Goal: Check status: Check status

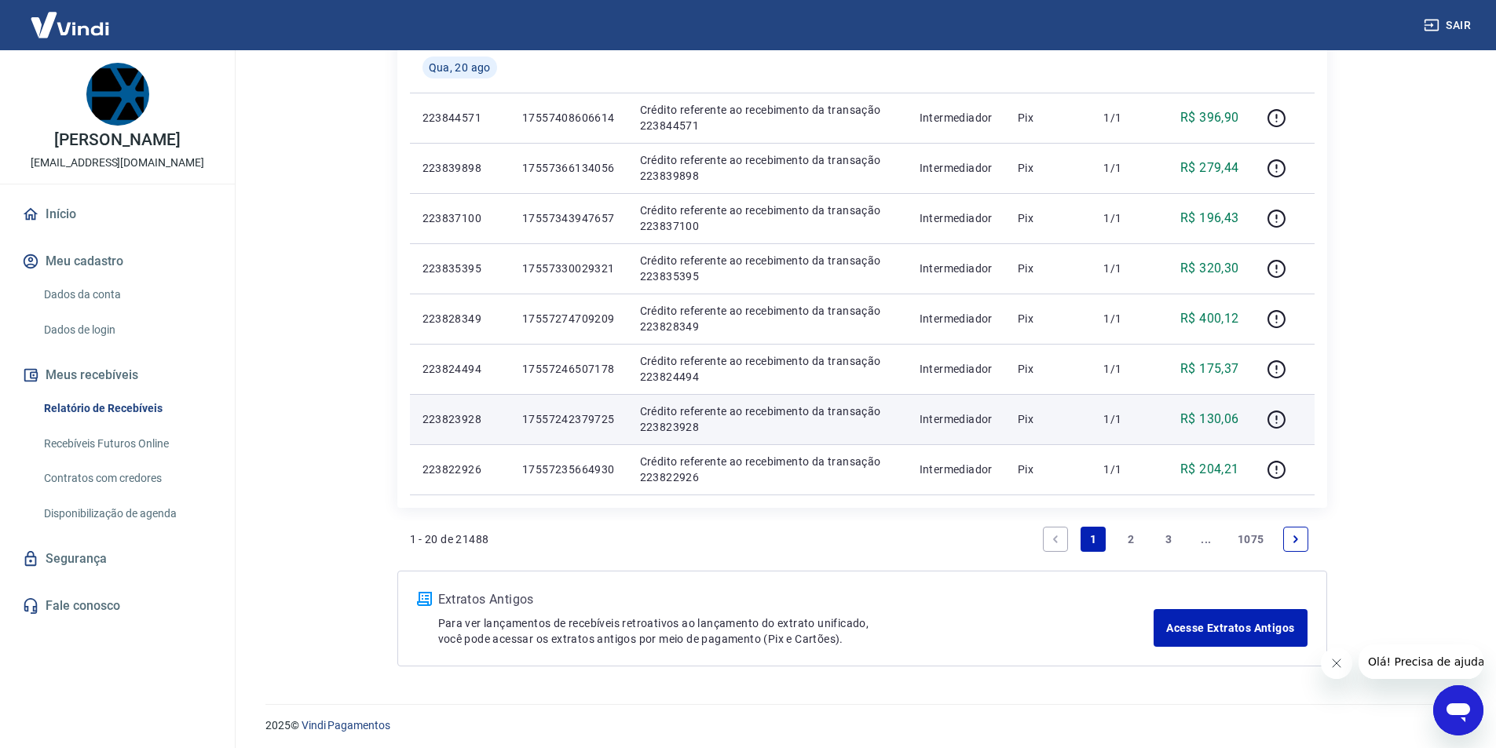
scroll to position [937, 0]
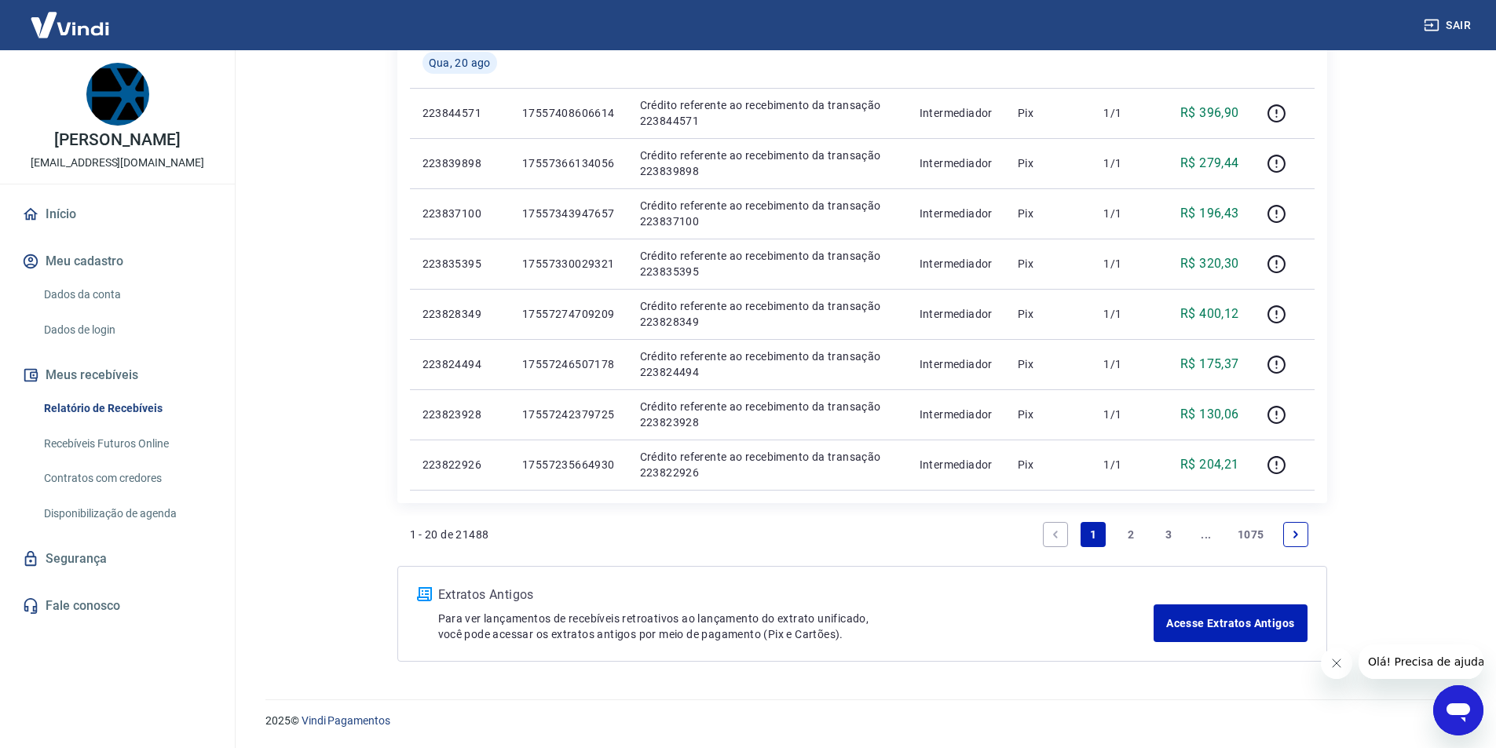
click at [1131, 533] on link "2" at bounding box center [1130, 534] width 25 height 25
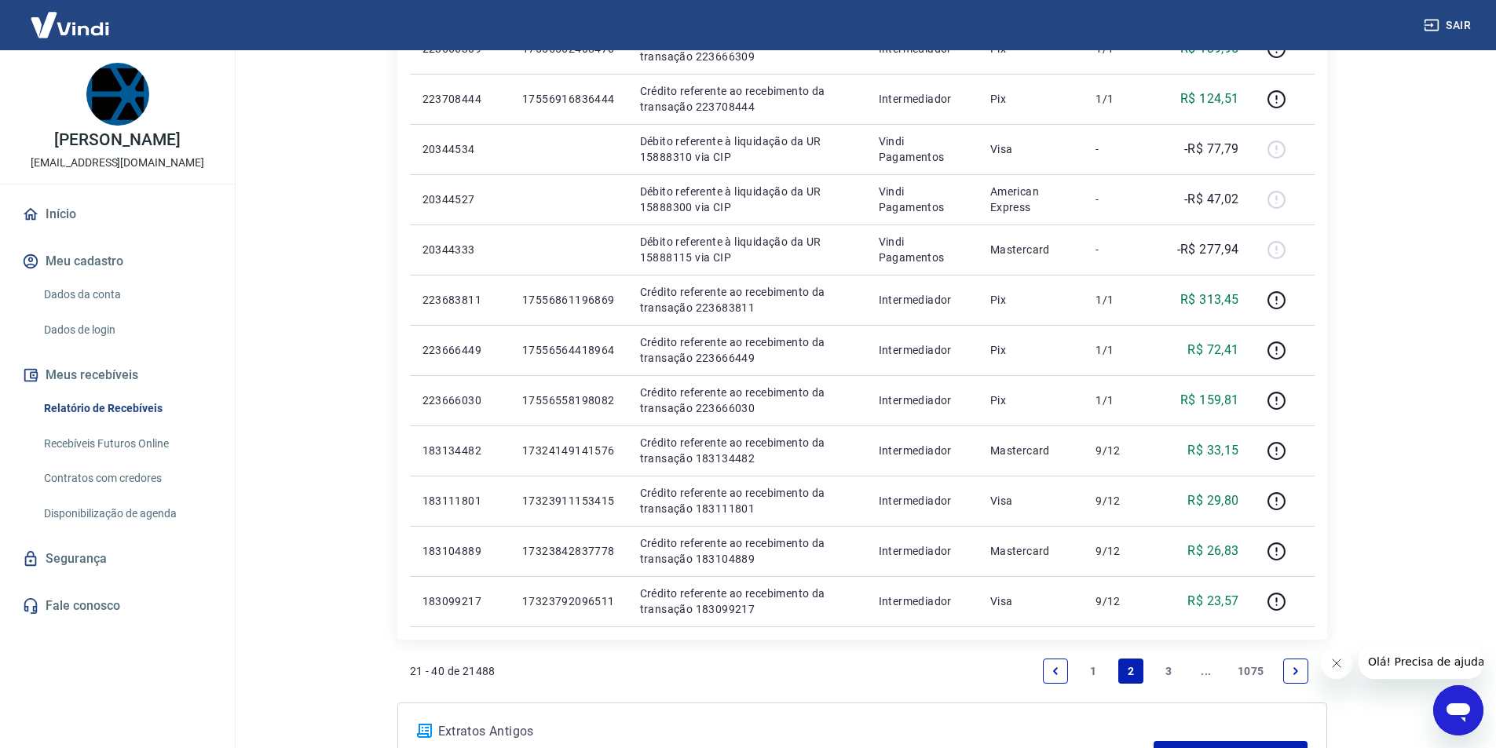
scroll to position [785, 0]
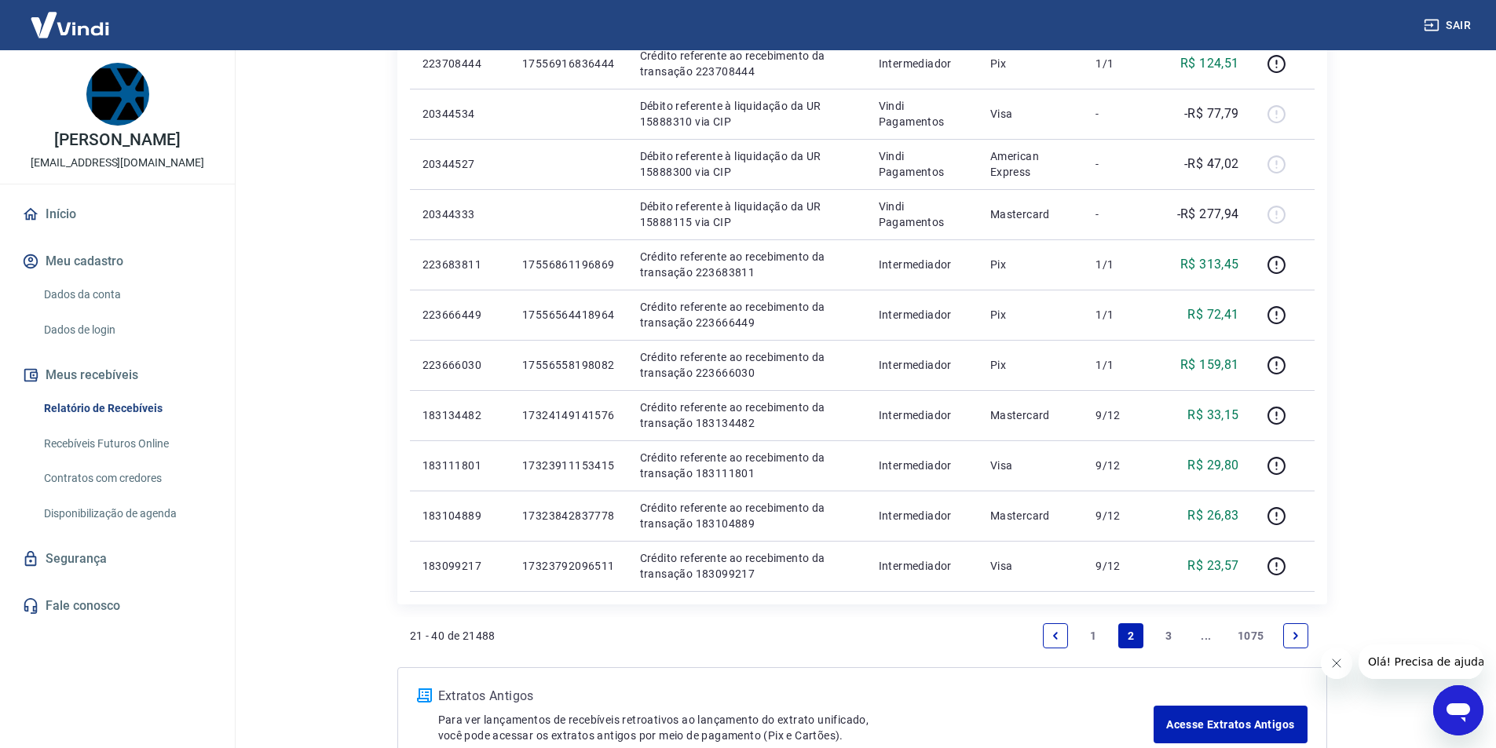
click at [1165, 634] on link "3" at bounding box center [1168, 635] width 25 height 25
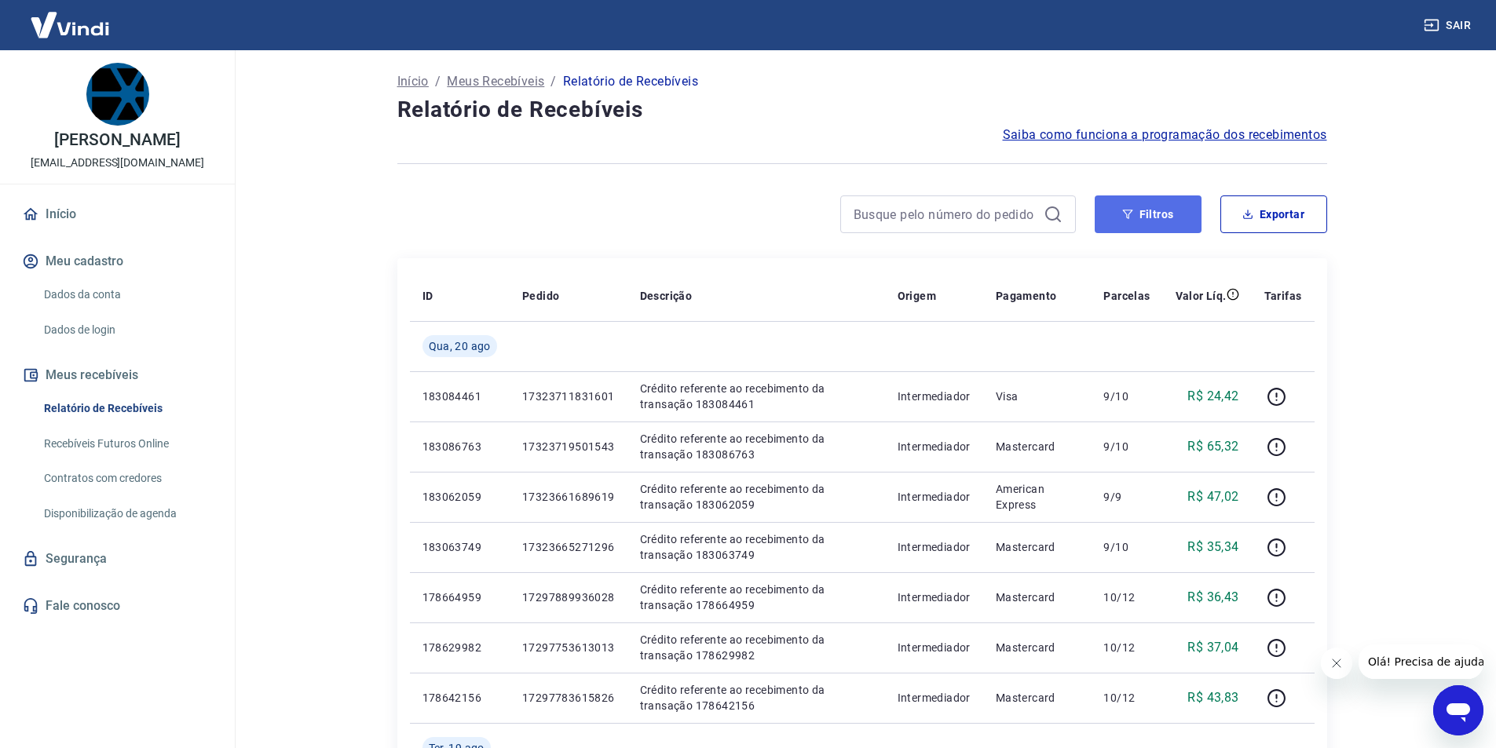
click at [1151, 219] on button "Filtros" at bounding box center [1148, 215] width 107 height 38
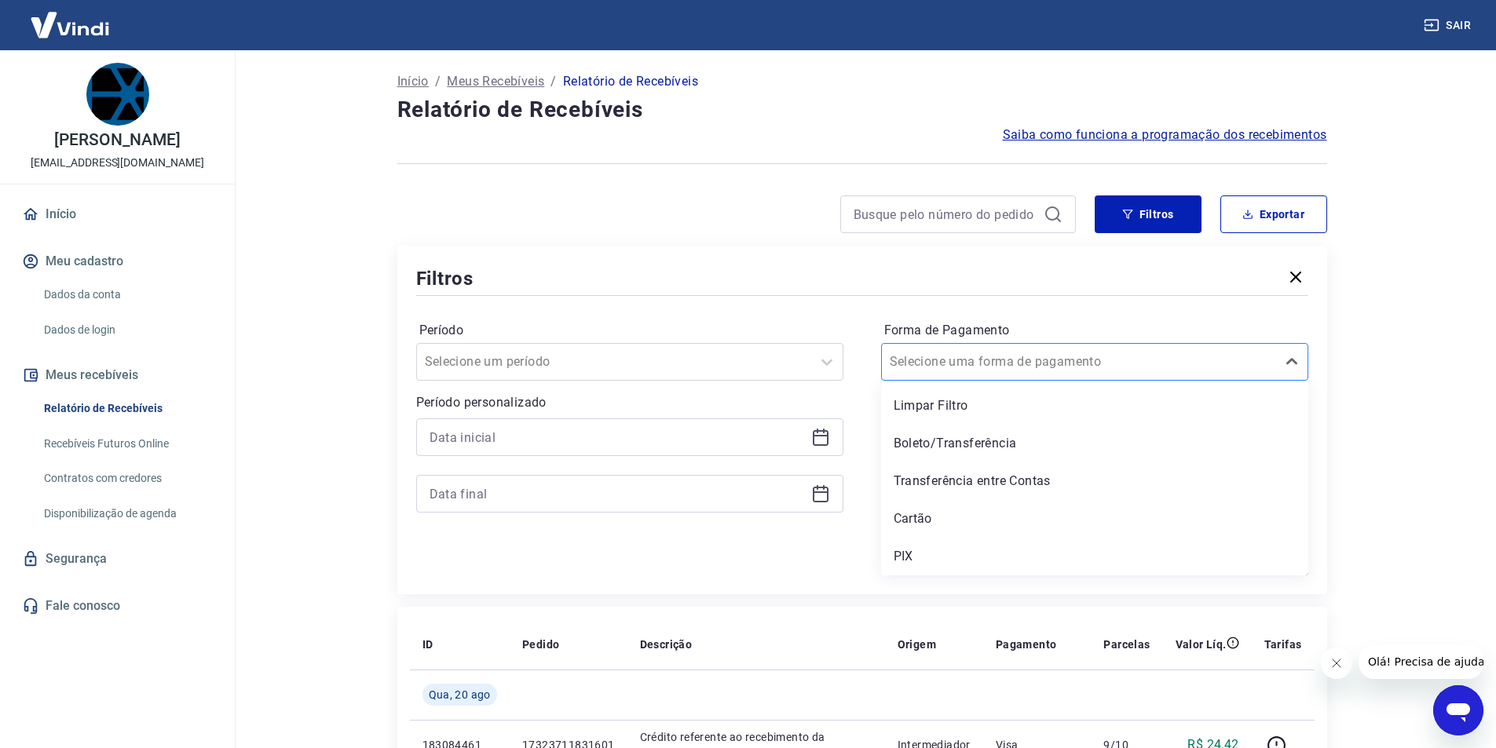
click at [1099, 369] on div at bounding box center [1079, 362] width 378 height 22
click at [924, 550] on div "PIX" at bounding box center [1094, 556] width 427 height 31
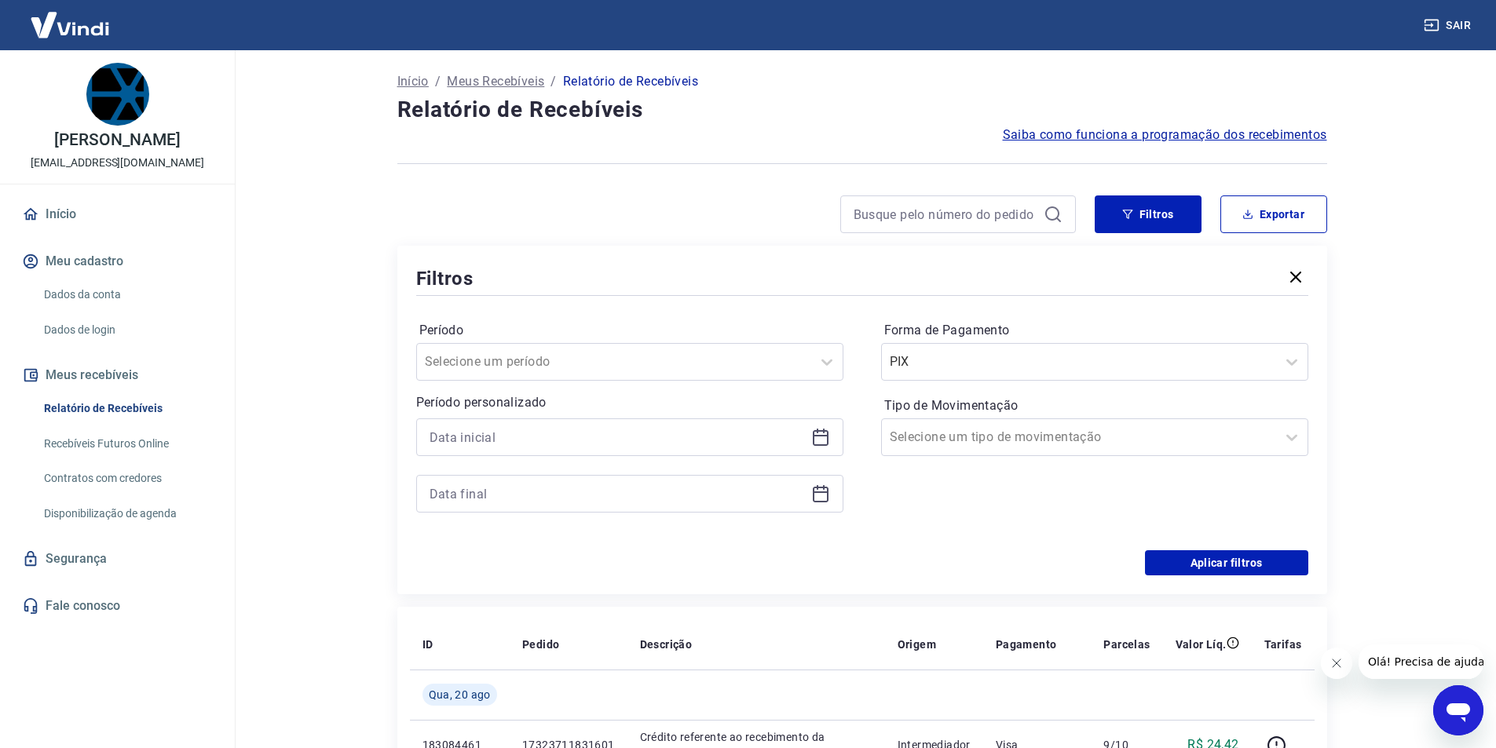
click at [907, 564] on div "Aplicar filtros" at bounding box center [862, 562] width 892 height 25
click at [823, 437] on icon at bounding box center [820, 437] width 19 height 19
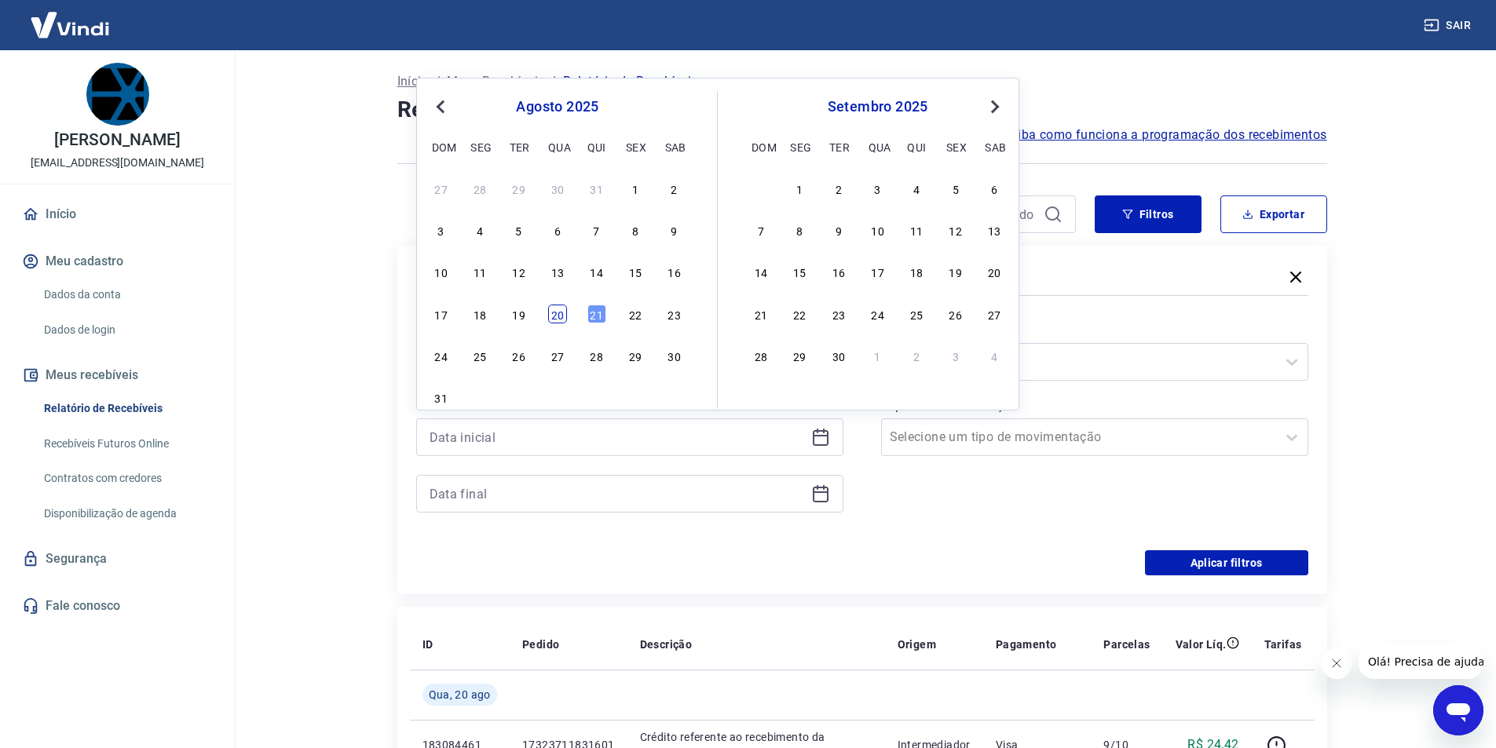
click at [561, 320] on div "20" at bounding box center [557, 314] width 19 height 19
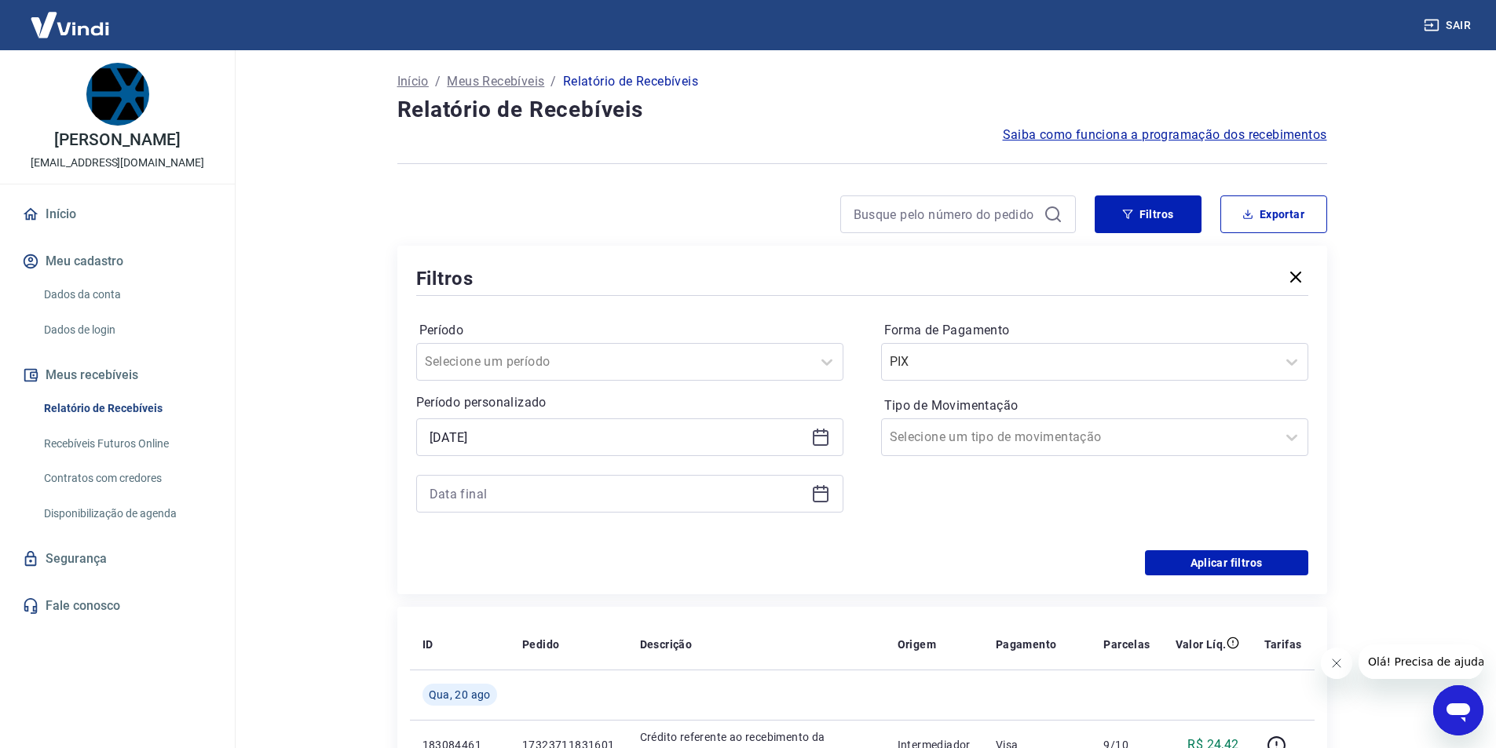
type input "[DATE]"
click at [809, 492] on div at bounding box center [629, 494] width 427 height 38
click at [825, 497] on icon at bounding box center [820, 494] width 19 height 19
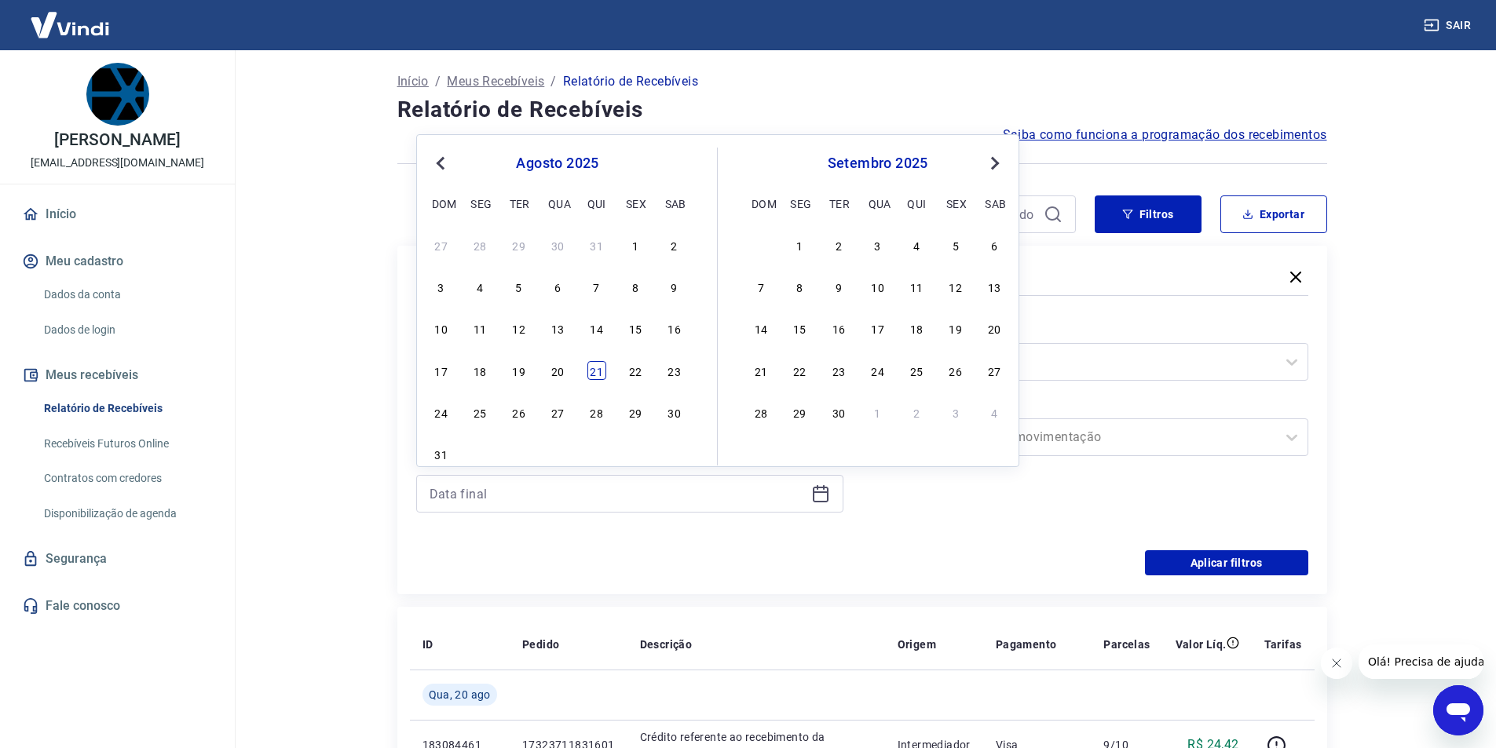
click at [602, 367] on div "21" at bounding box center [596, 370] width 19 height 19
type input "[DATE]"
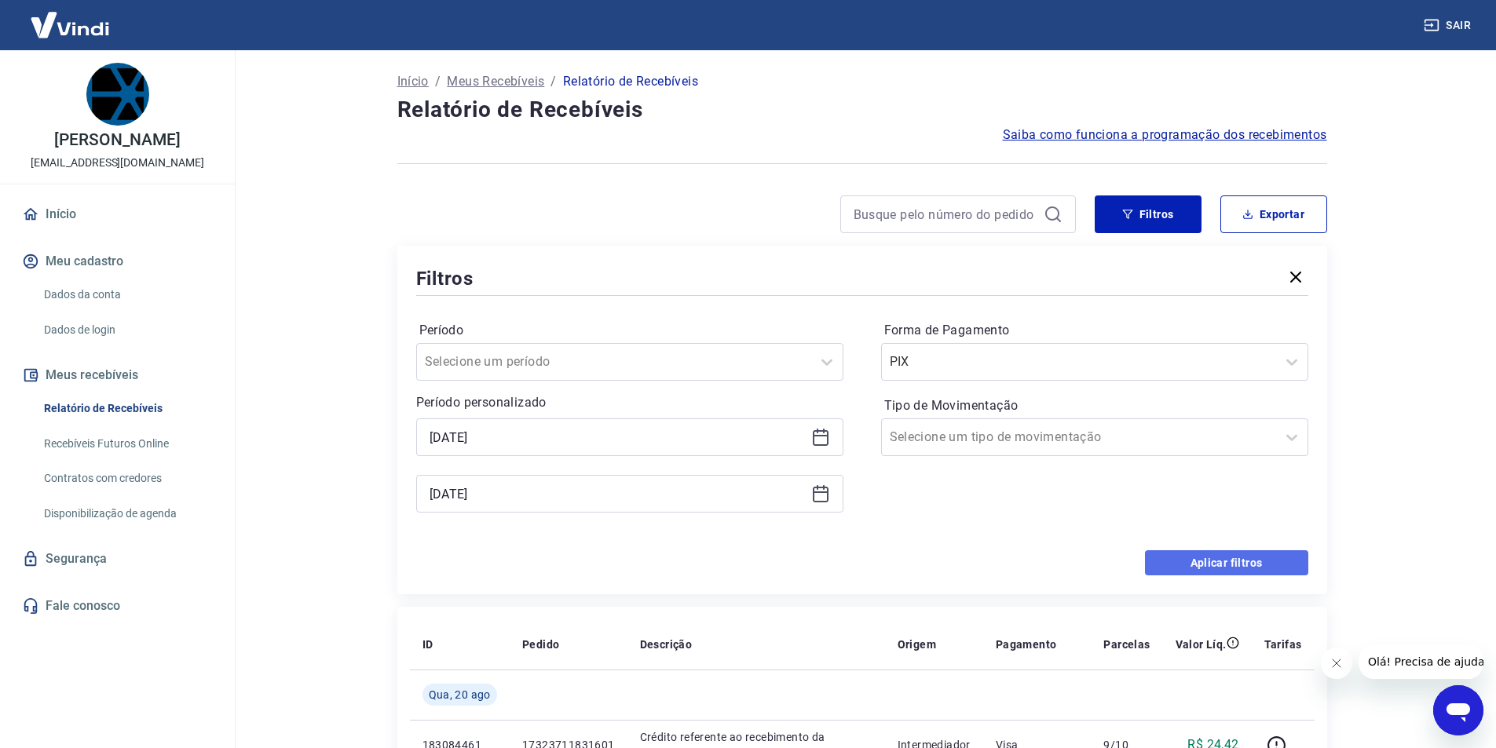
click at [1194, 568] on button "Aplicar filtros" at bounding box center [1226, 562] width 163 height 25
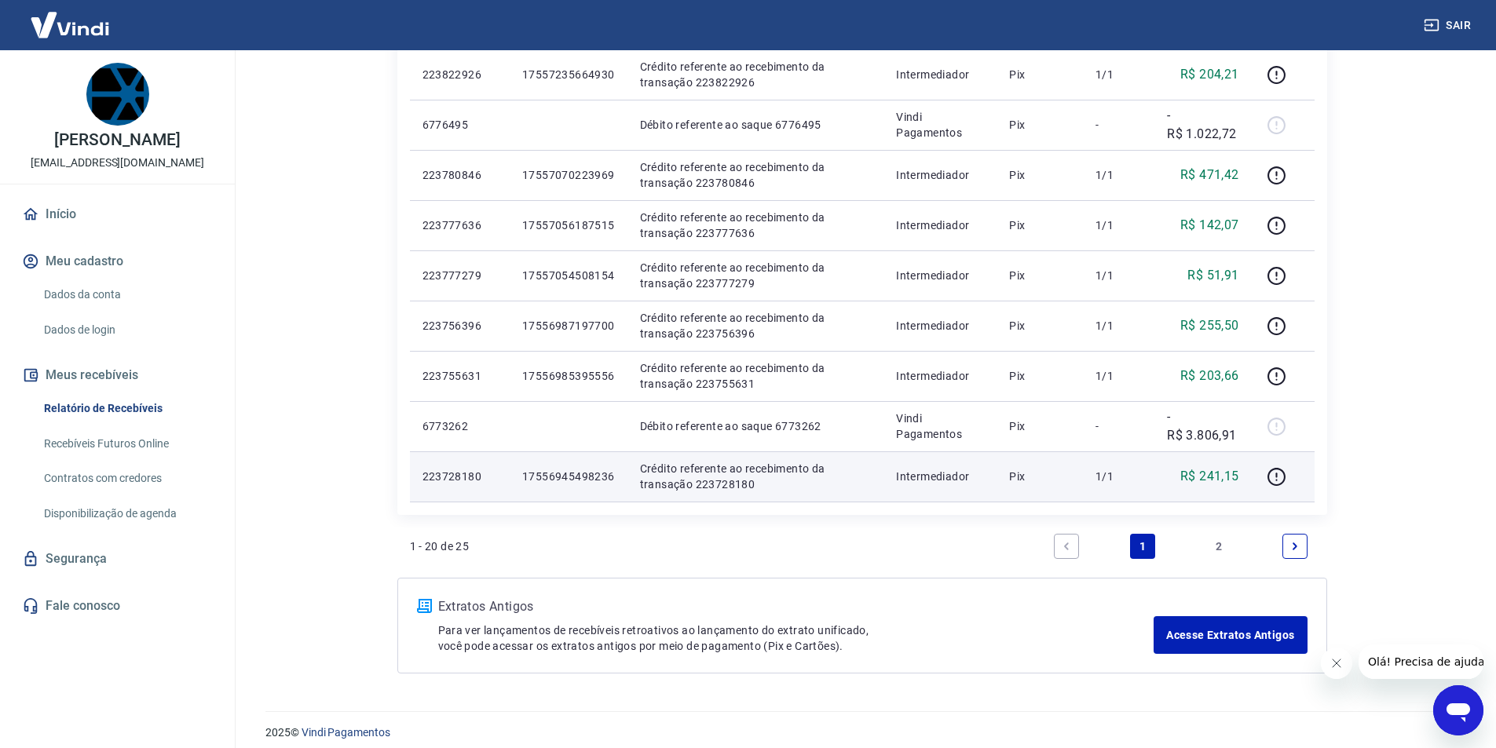
scroll to position [937, 0]
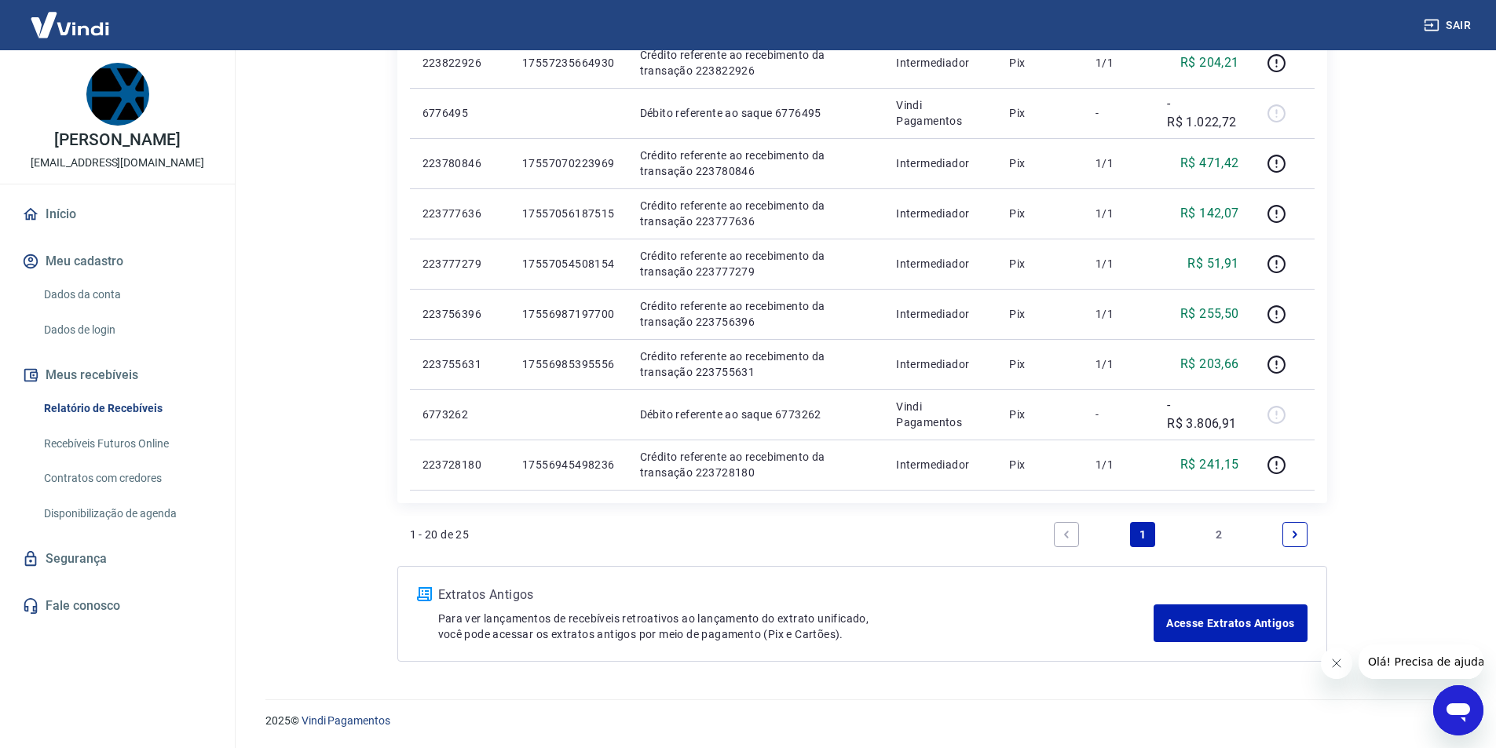
click at [1222, 532] on link "2" at bounding box center [1218, 534] width 25 height 25
